Goal: Task Accomplishment & Management: Manage account settings

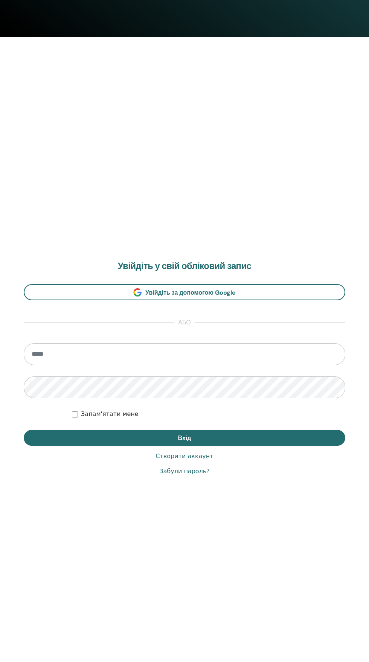
scroll to position [662, 0]
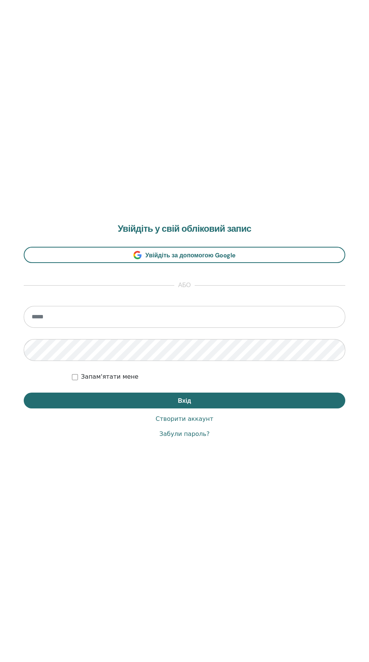
click at [54, 316] on input "email" at bounding box center [185, 317] width 322 height 22
type input "**********"
click at [24, 393] on button "Вхід" at bounding box center [185, 401] width 322 height 16
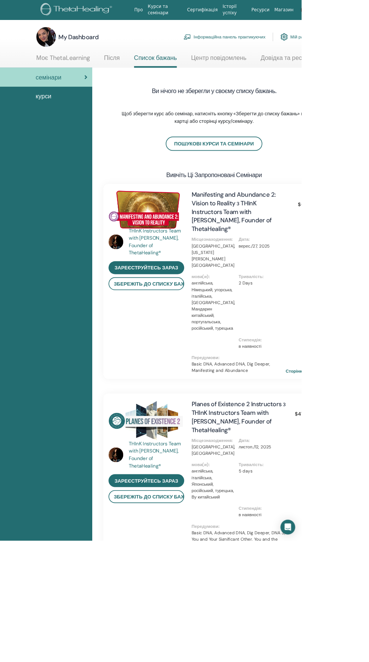
click at [80, 267] on div "семінари курси" at bounding box center [56, 556] width 113 height 947
click at [77, 52] on div "My Dashboard Інформаційна панель практикуючих Мій рахунок" at bounding box center [214, 45] width 341 height 24
